Goal: Task Accomplishment & Management: Manage account settings

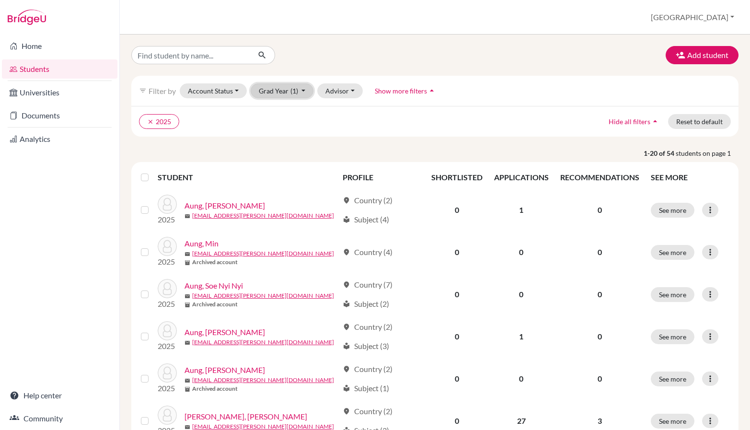
click at [304, 93] on button "Grad Year (1)" at bounding box center [282, 90] width 63 height 15
click at [280, 112] on div "2026" at bounding box center [280, 111] width 34 height 12
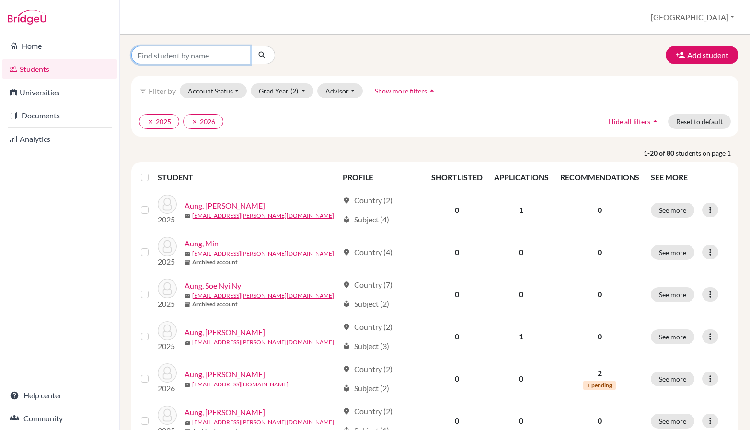
click at [223, 54] on input "Find student by name..." at bounding box center [190, 55] width 119 height 18
type input "thoon"
click button "submit" at bounding box center [262, 55] width 25 height 18
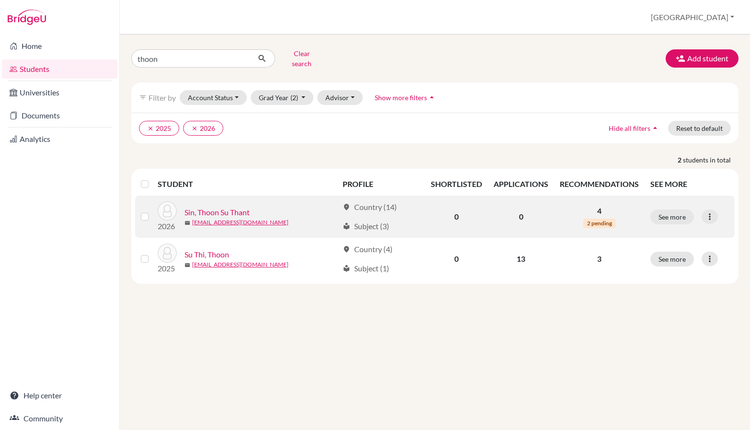
click at [602, 219] on span "2 pending" at bounding box center [600, 224] width 33 height 10
click at [672, 211] on button "See more" at bounding box center [673, 217] width 44 height 15
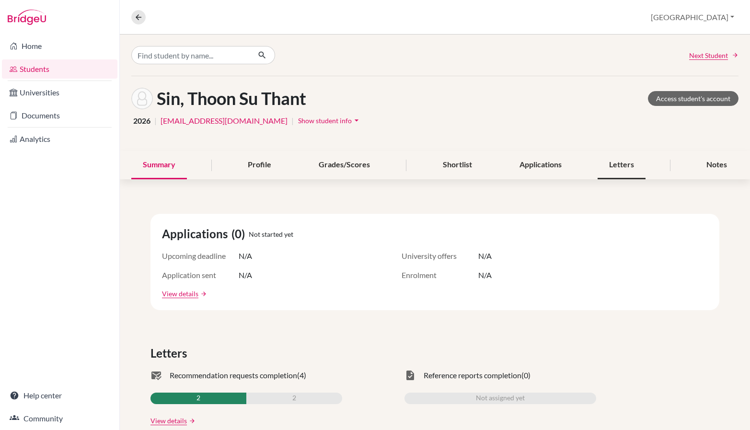
click at [620, 168] on div "Letters" at bounding box center [622, 165] width 48 height 28
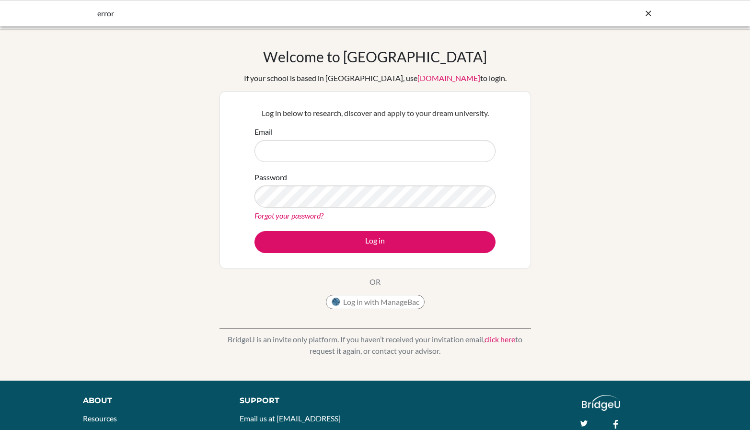
type input "[EMAIL_ADDRESS][PERSON_NAME][DOMAIN_NAME]"
click at [387, 304] on button "Log in with ManageBac" at bounding box center [375, 302] width 99 height 14
type input "[EMAIL_ADDRESS][PERSON_NAME][DOMAIN_NAME]"
click at [377, 148] on input "[EMAIL_ADDRESS][PERSON_NAME][DOMAIN_NAME]" at bounding box center [375, 151] width 241 height 22
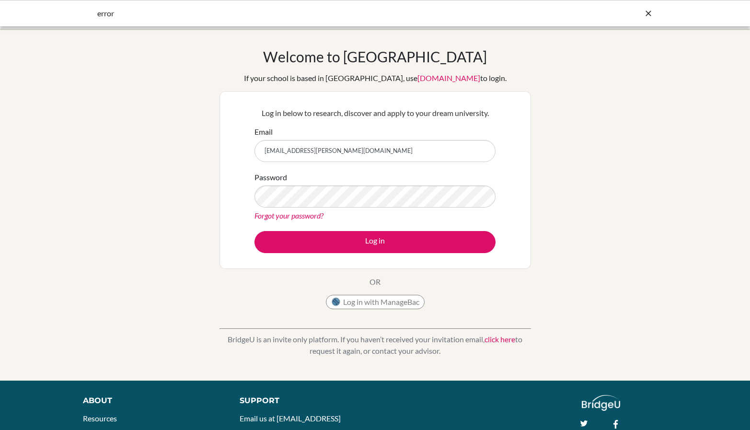
click at [377, 148] on input "[EMAIL_ADDRESS][PERSON_NAME][DOMAIN_NAME]" at bounding box center [375, 151] width 241 height 22
click at [279, 150] on input "Email" at bounding box center [375, 151] width 241 height 22
type input "[EMAIL_ADDRESS][DOMAIN_NAME]"
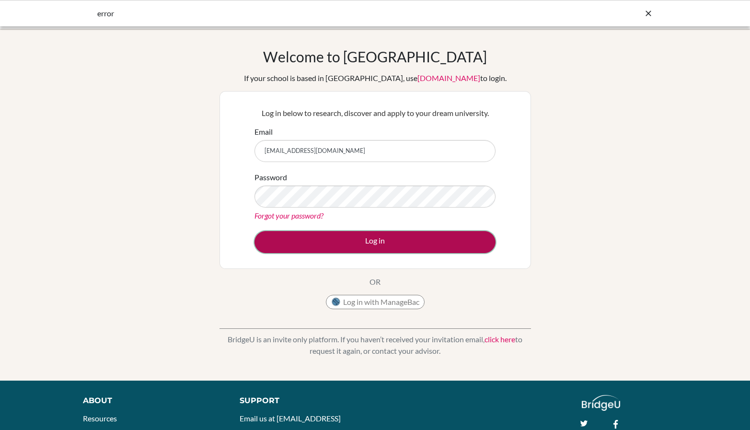
click at [341, 238] on button "Log in" at bounding box center [375, 242] width 241 height 22
